Goal: Task Accomplishment & Management: Complete application form

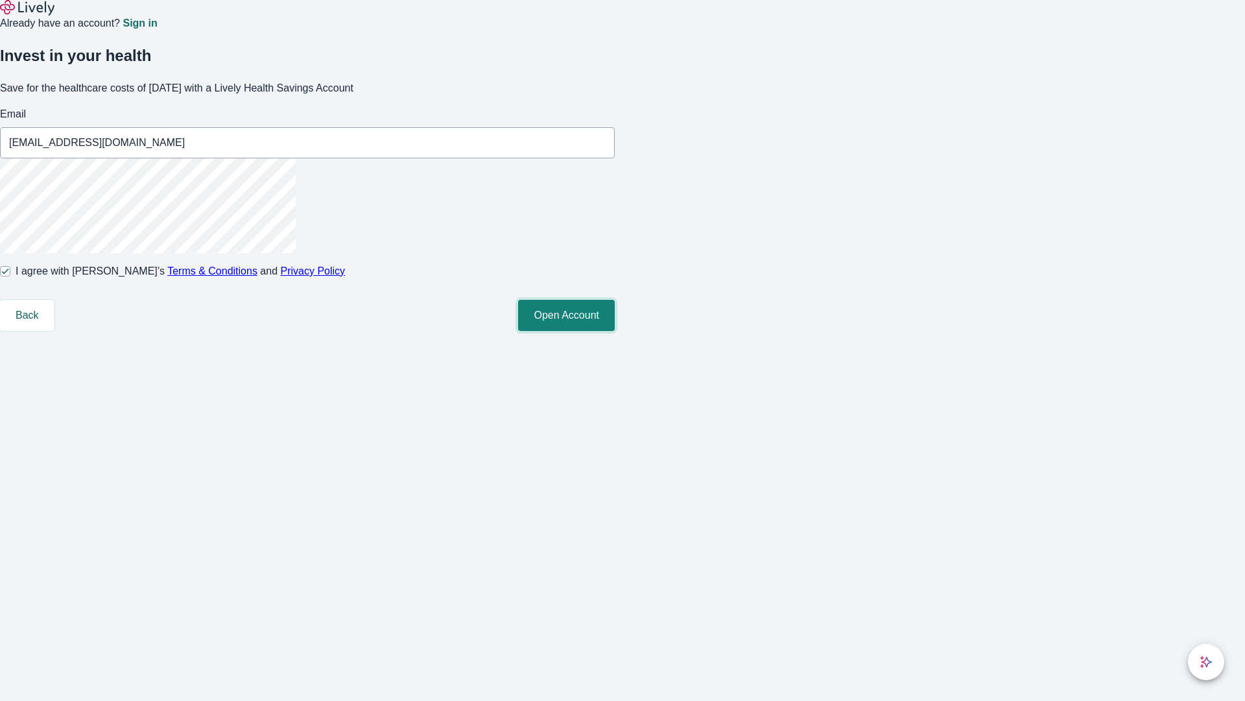
click at [615, 331] on button "Open Account" at bounding box center [566, 315] width 97 height 31
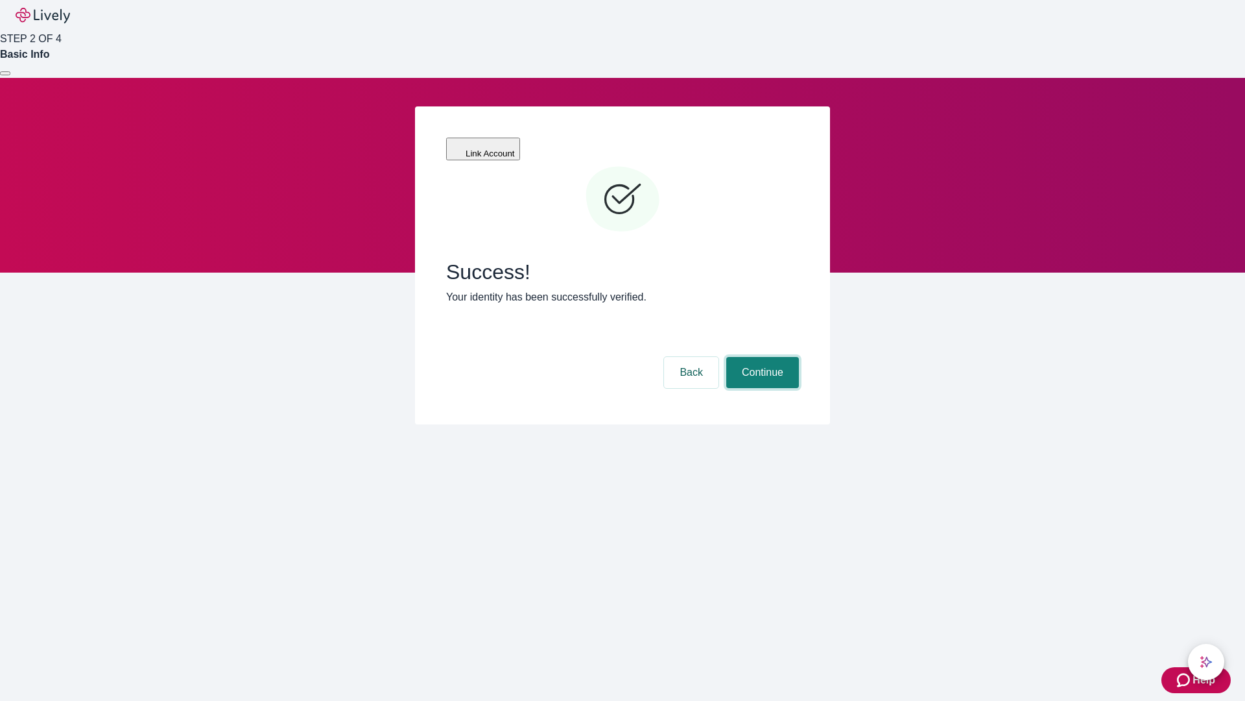
click at [761, 357] on button "Continue" at bounding box center [762, 372] width 73 height 31
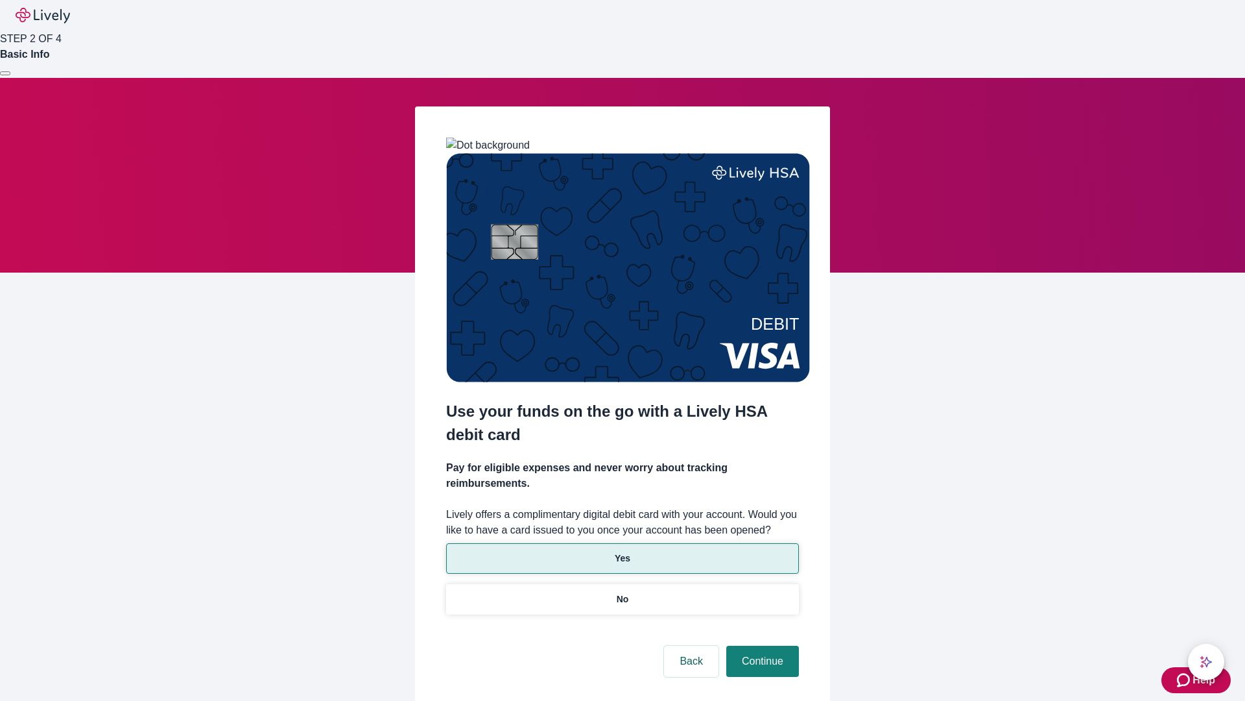
click at [622, 551] on p "Yes" at bounding box center [623, 558] width 16 height 14
click at [761, 645] on button "Continue" at bounding box center [762, 660] width 73 height 31
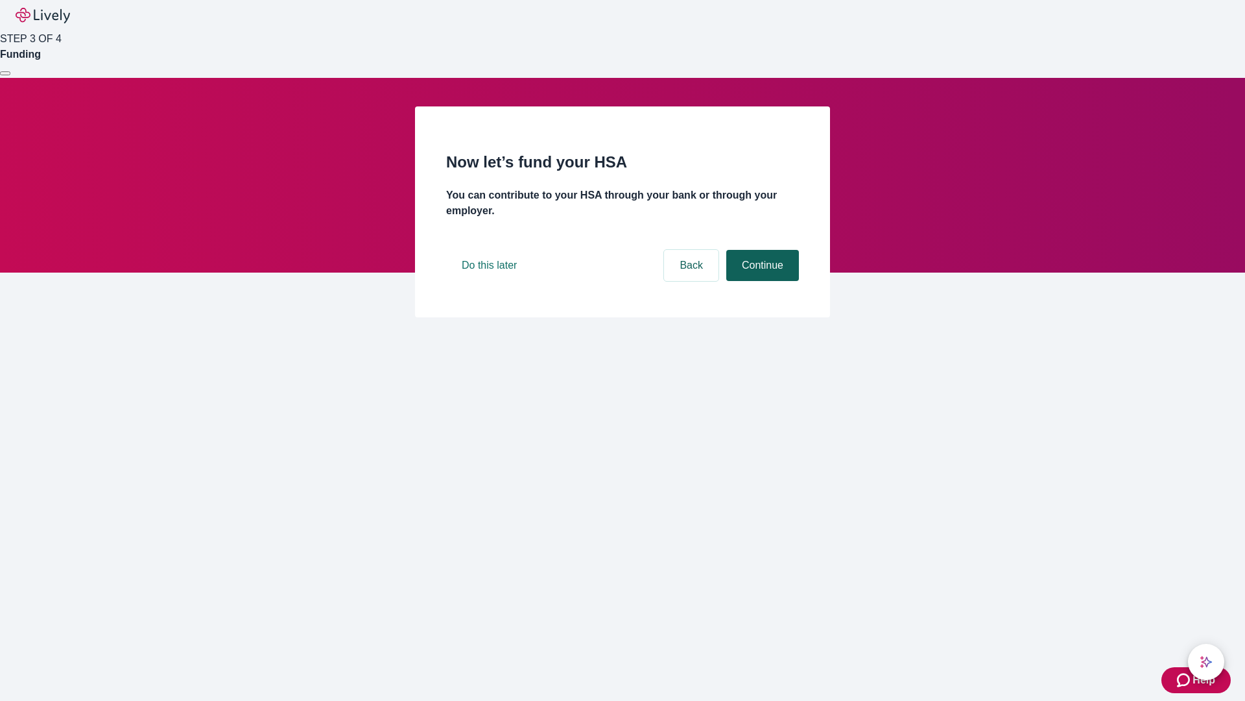
click at [761, 281] on button "Continue" at bounding box center [762, 265] width 73 height 31
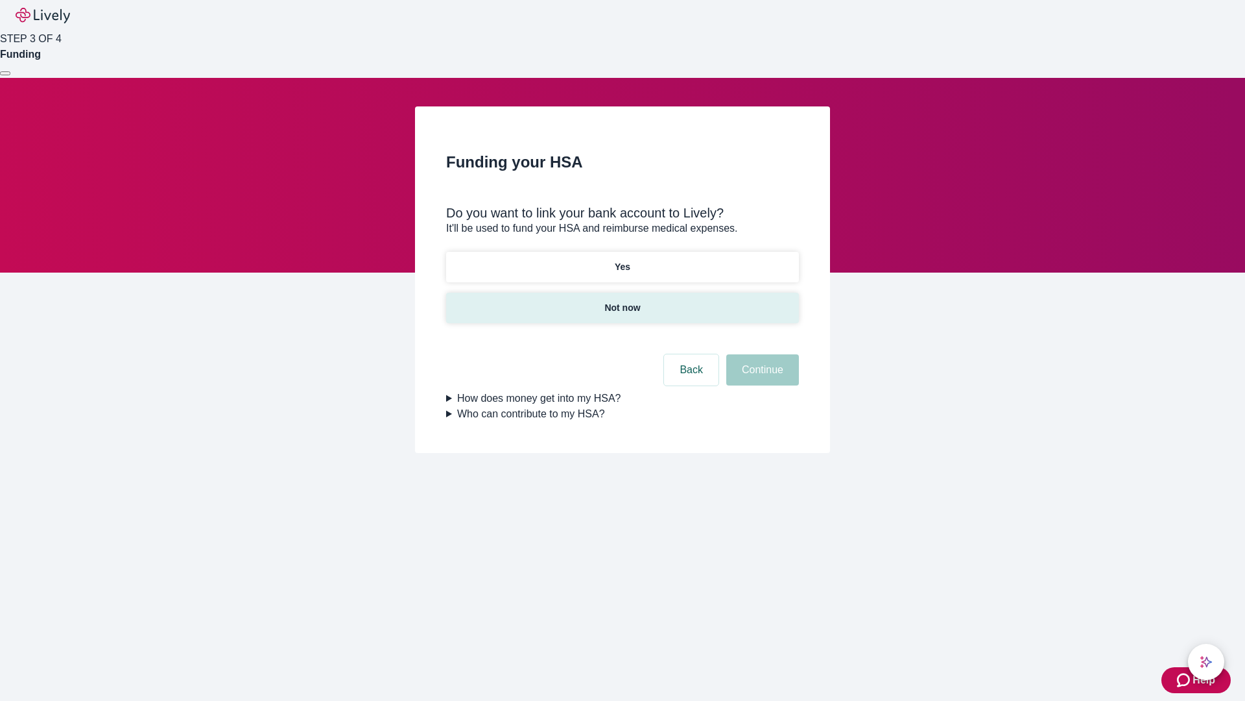
click at [622, 301] on p "Not now" at bounding box center [623, 308] width 36 height 14
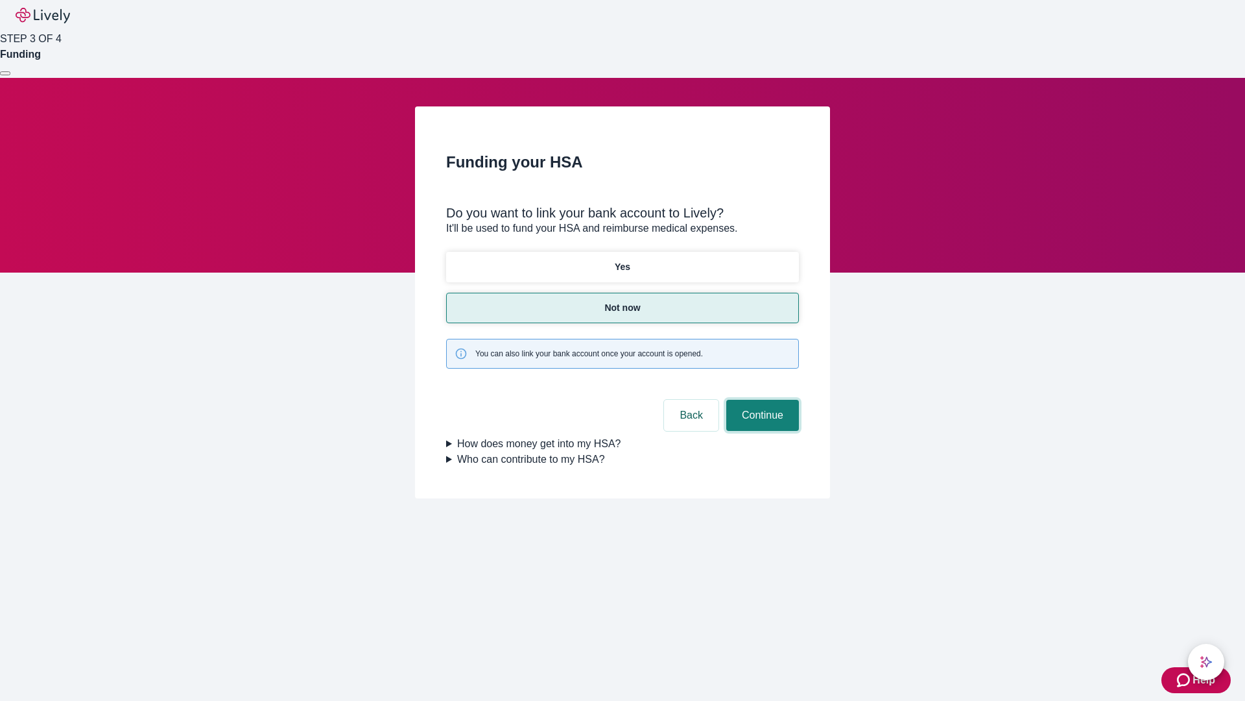
click at [761, 400] on button "Continue" at bounding box center [762, 415] width 73 height 31
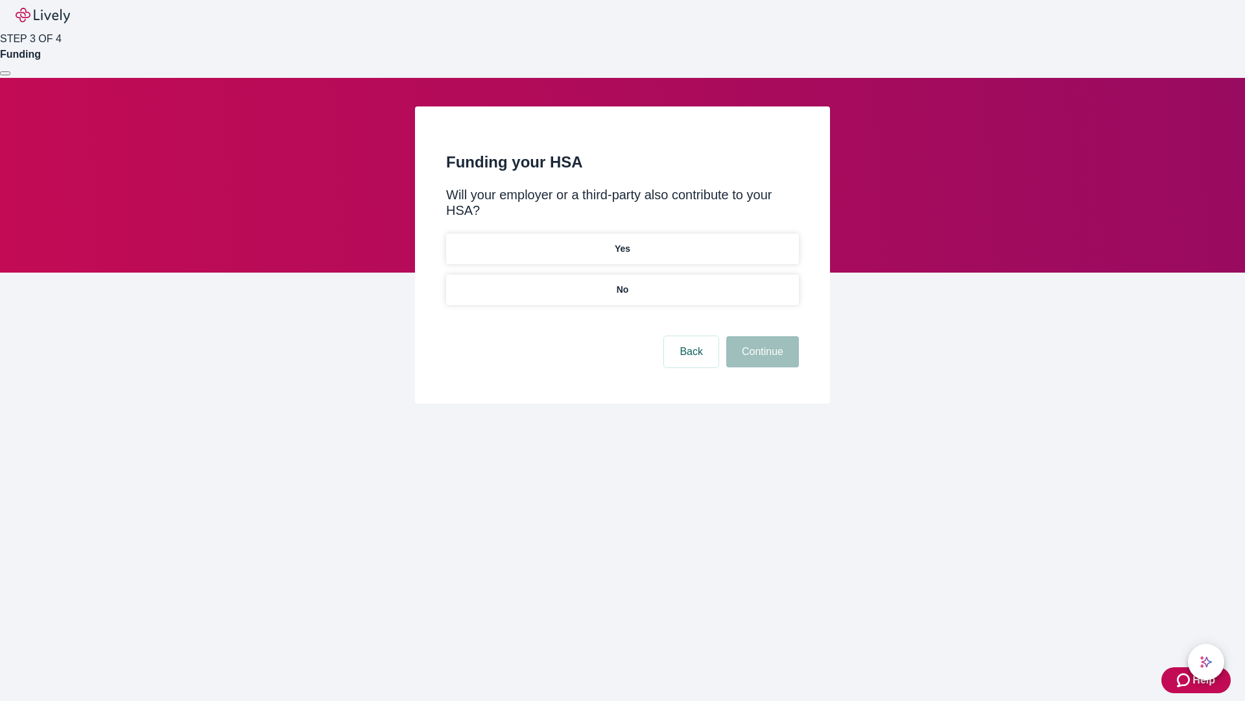
click at [622, 283] on p "No" at bounding box center [623, 290] width 12 height 14
click at [761, 336] on button "Continue" at bounding box center [762, 351] width 73 height 31
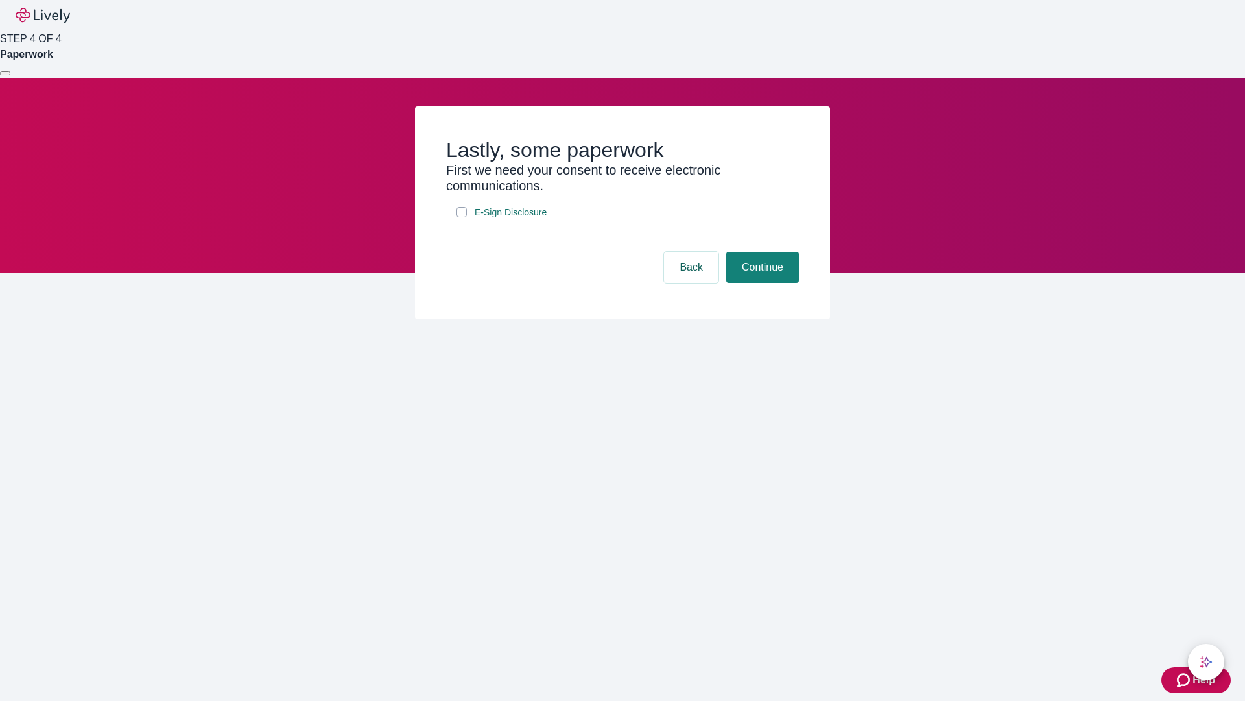
click at [462, 217] on input "E-Sign Disclosure" at bounding box center [462, 212] width 10 height 10
checkbox input "true"
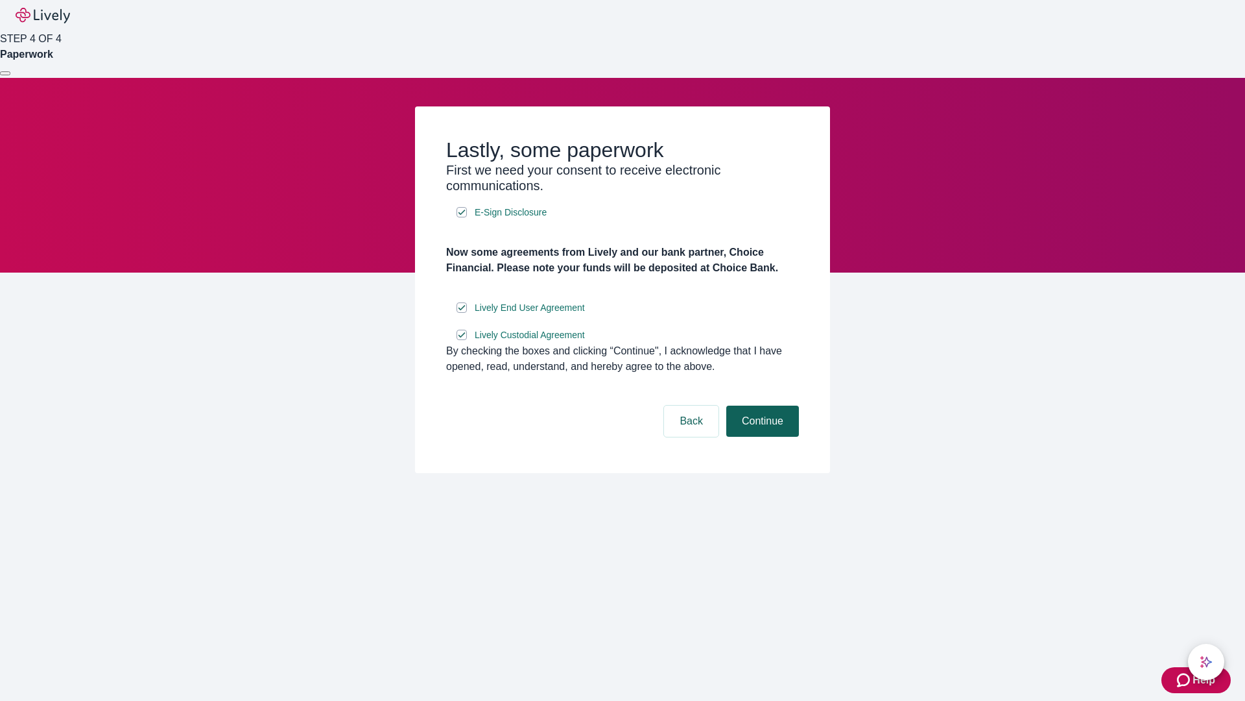
click at [761, 437] on button "Continue" at bounding box center [762, 420] width 73 height 31
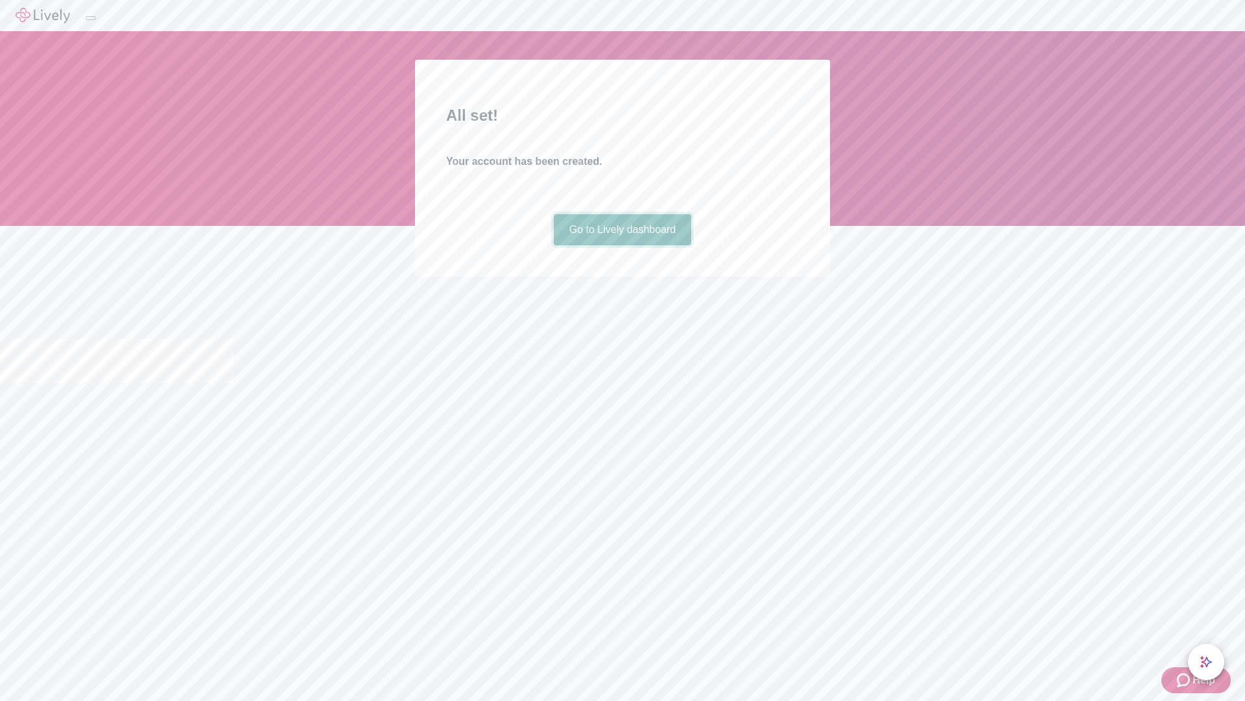
click at [622, 245] on link "Go to Lively dashboard" at bounding box center [623, 229] width 138 height 31
